Goal: Check status: Check status

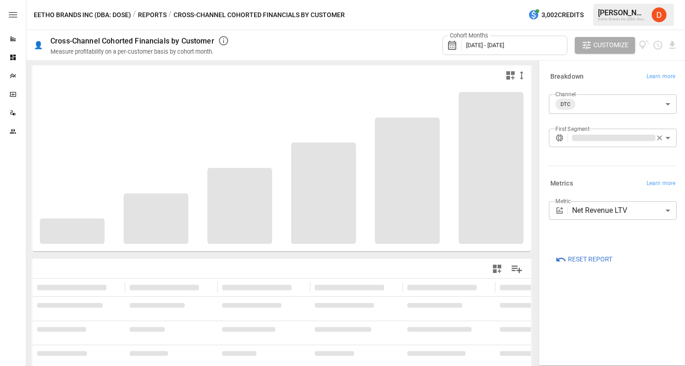
click at [522, 39] on div "Cohort Months [DATE] - [DATE]" at bounding box center [505, 45] width 125 height 19
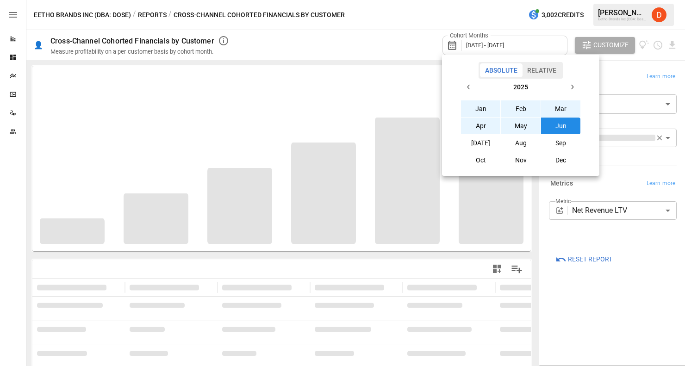
click at [468, 87] on icon "button" at bounding box center [468, 86] width 7 height 7
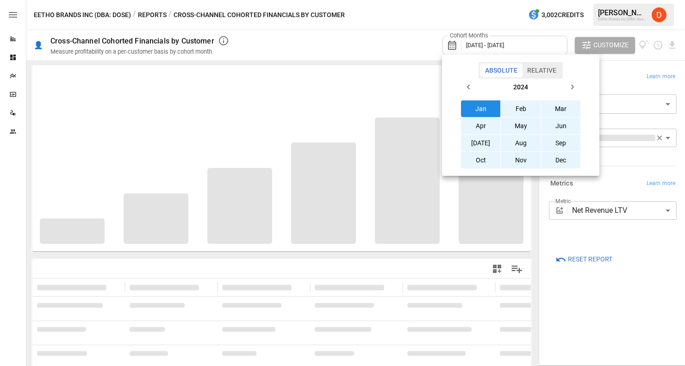
click at [481, 109] on button "Jan" at bounding box center [481, 108] width 40 height 17
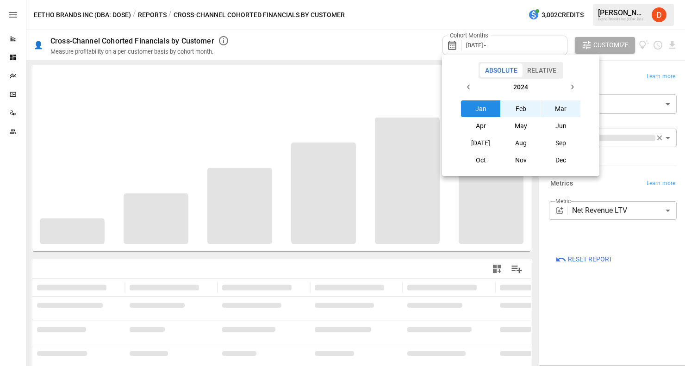
click at [572, 81] on button "button" at bounding box center [572, 87] width 17 height 17
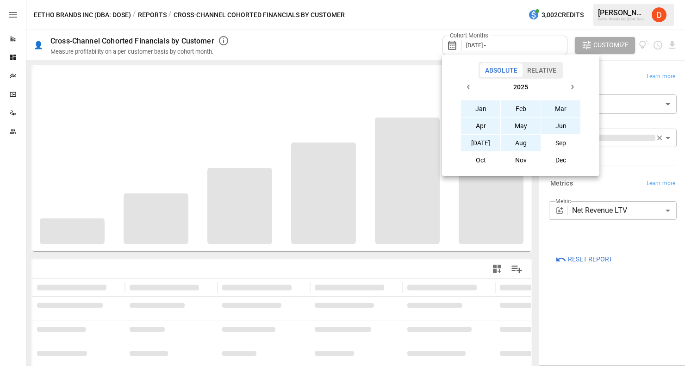
click at [513, 145] on button "Aug" at bounding box center [521, 143] width 40 height 17
click at [526, 144] on button "Aug" at bounding box center [521, 143] width 40 height 17
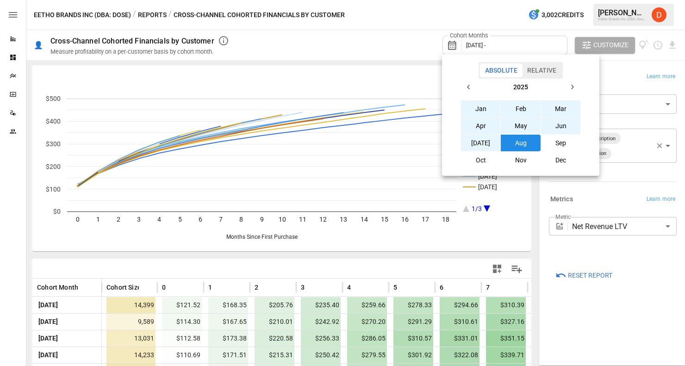
click at [466, 86] on icon "button" at bounding box center [468, 86] width 7 height 7
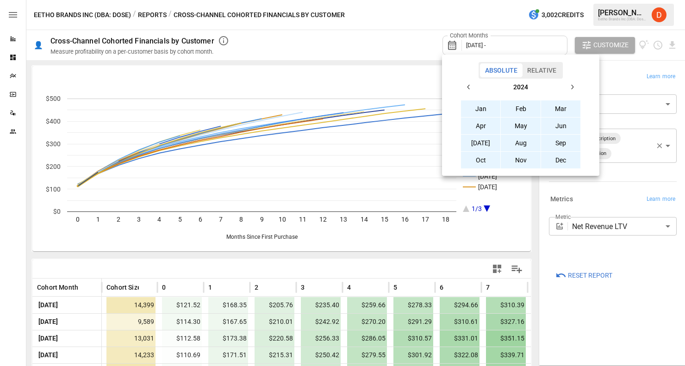
click at [481, 112] on button "Jan" at bounding box center [481, 108] width 40 height 17
click at [573, 89] on icon "button" at bounding box center [571, 86] width 7 height 7
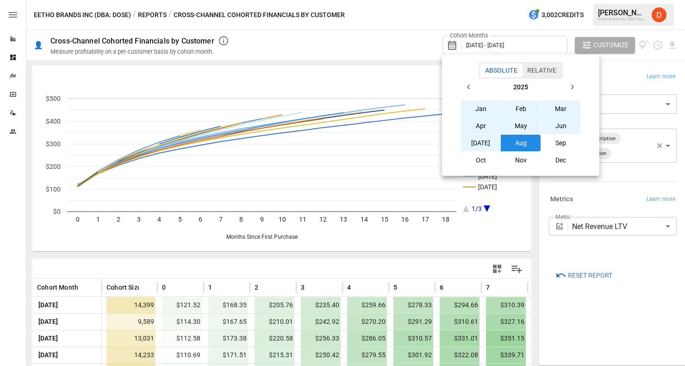
click at [530, 146] on button "Aug" at bounding box center [521, 143] width 40 height 17
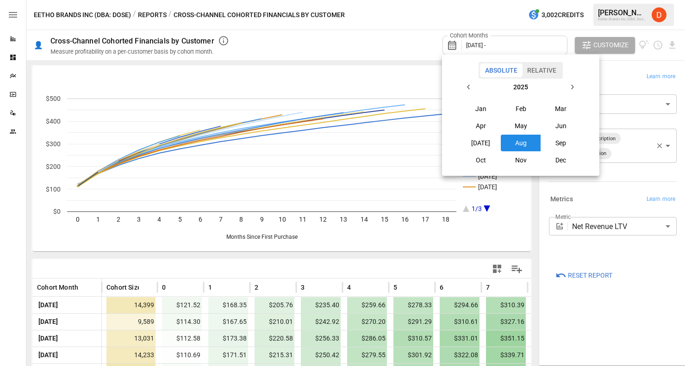
click at [332, 18] on div at bounding box center [342, 183] width 685 height 366
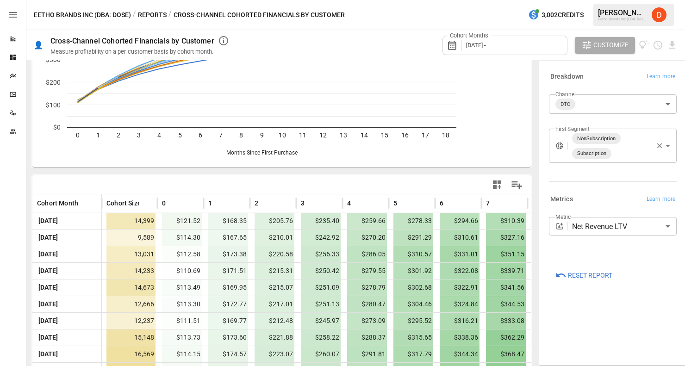
scroll to position [252, 0]
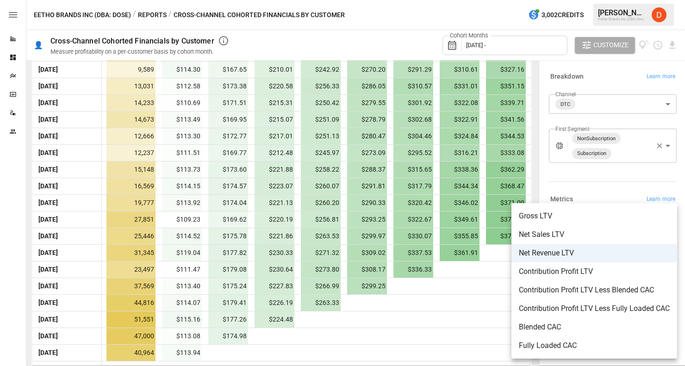
click at [599, 0] on body "Reports Dashboards Plans SmartModel ™ Data Sources Team Eetho Brands Inc (DBA: …" at bounding box center [342, 0] width 685 height 0
click at [599, 285] on span "Contribution Profit LTV Less Blended CAC" at bounding box center [594, 290] width 151 height 11
type input "**********"
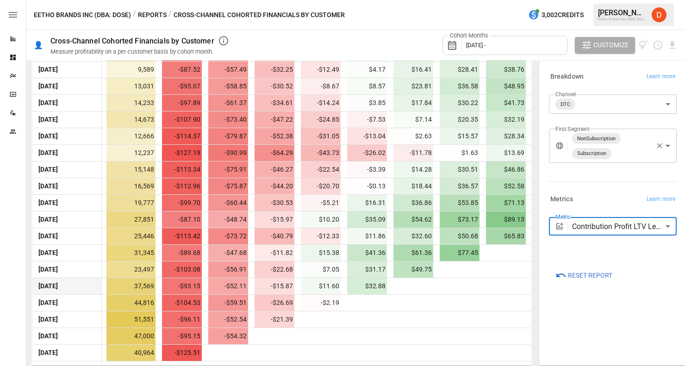
scroll to position [236, 0]
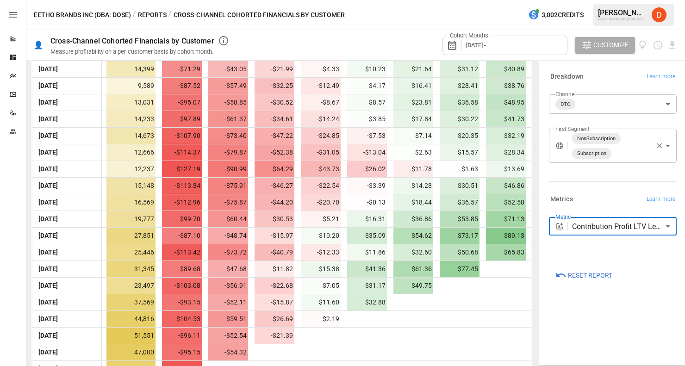
click at [594, 0] on body "Reports Dashboards Plans SmartModel ™ Data Sources Team Eetho Brands Inc (DBA: …" at bounding box center [342, 0] width 685 height 0
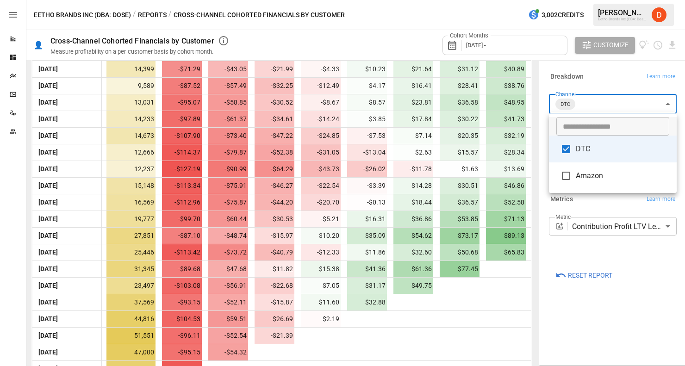
click at [587, 173] on span "Amazon" at bounding box center [622, 175] width 93 height 11
type input "**********"
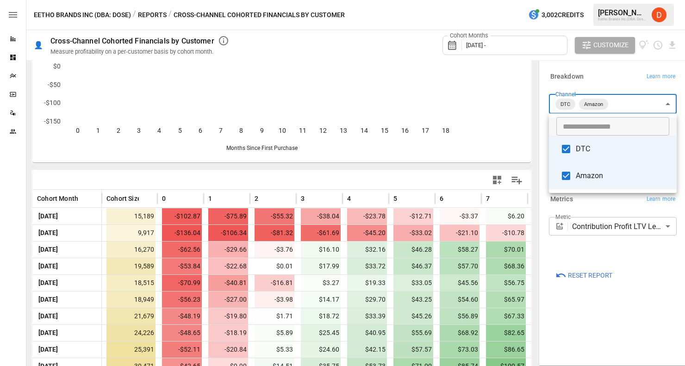
scroll to position [236, 0]
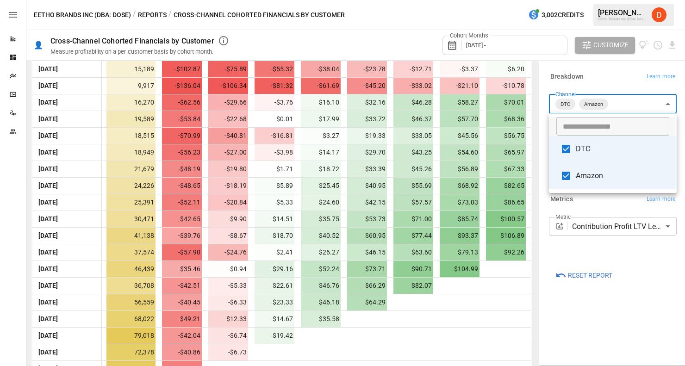
click at [284, 312] on div at bounding box center [342, 183] width 685 height 366
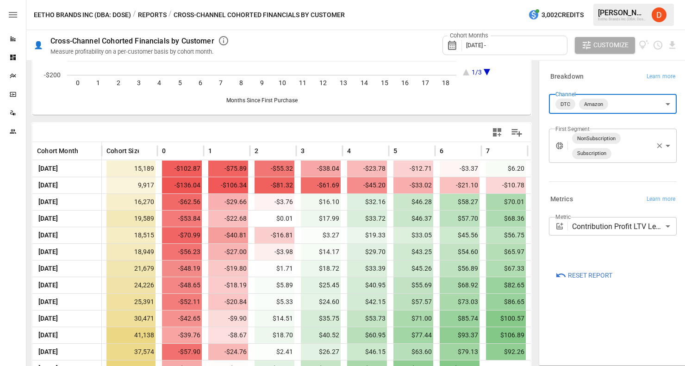
scroll to position [252, 0]
